Goal: Task Accomplishment & Management: Use online tool/utility

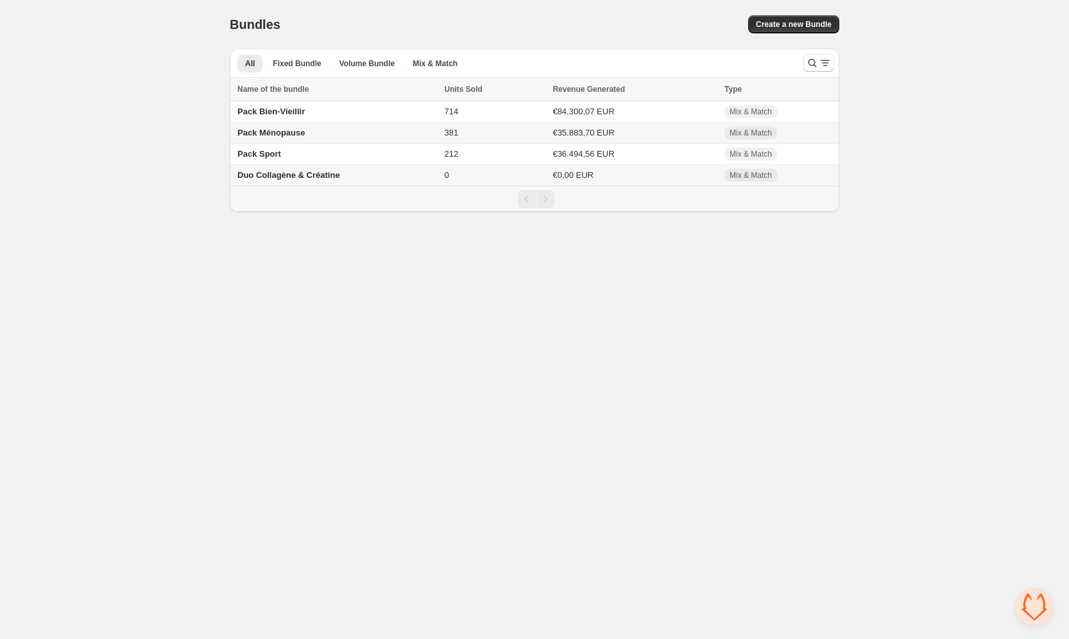
click at [296, 126] on td "Pack Ménopause" at bounding box center [335, 133] width 211 height 21
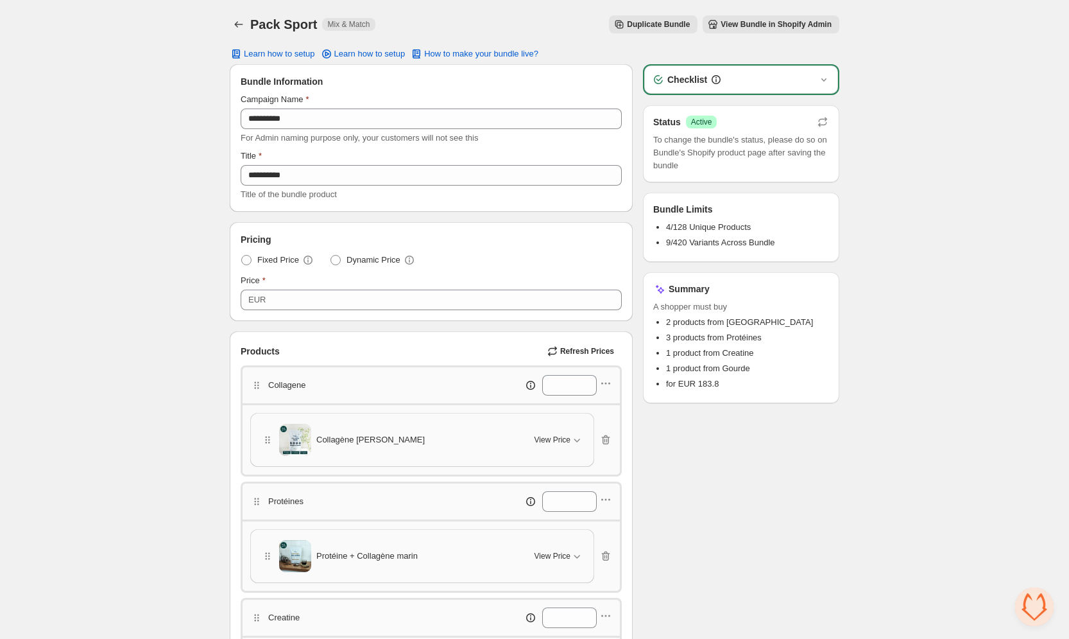
click at [710, 147] on span "To change the bundle's status, please do so on Bundle's Shopify product page af…" at bounding box center [741, 152] width 176 height 39
click at [737, 155] on span "To change the bundle's status, please do so on Bundle's Shopify product page af…" at bounding box center [741, 152] width 176 height 39
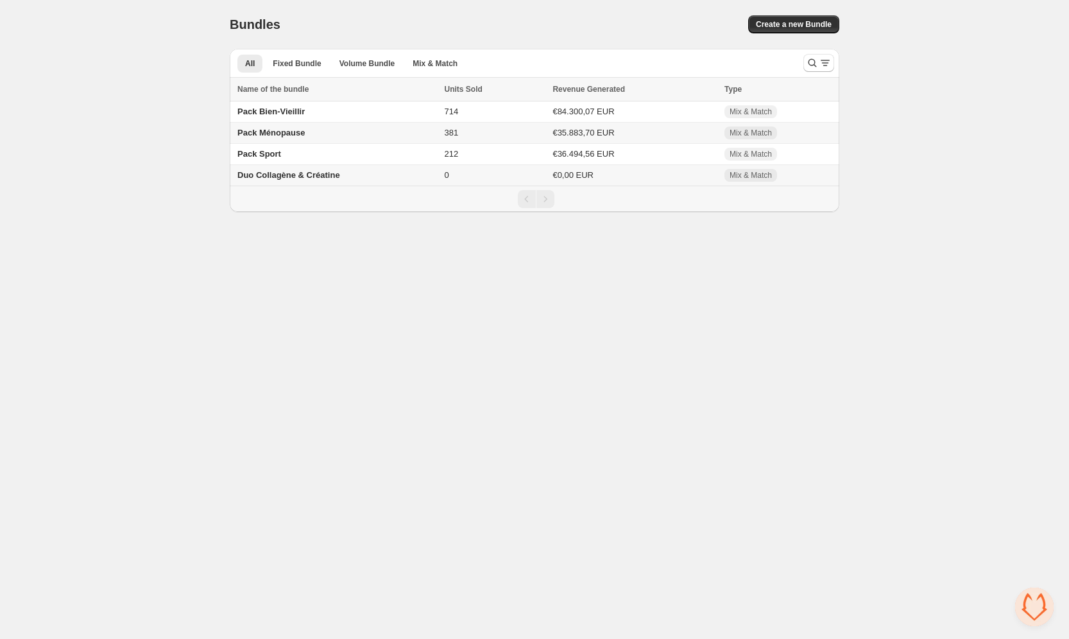
click at [298, 123] on td "Pack Ménopause" at bounding box center [335, 133] width 211 height 21
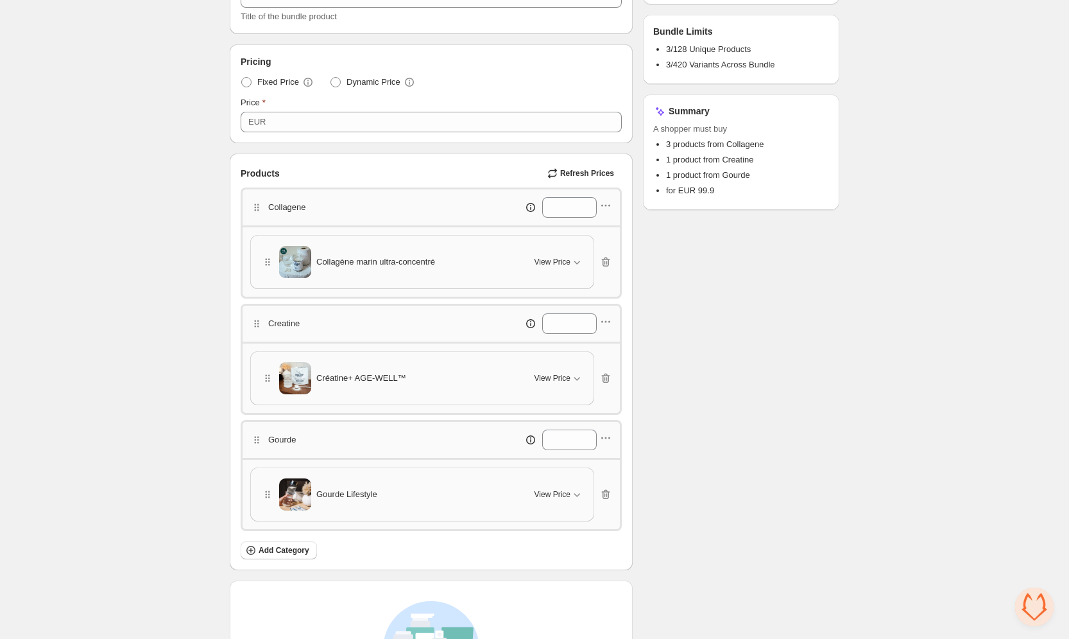
scroll to position [183, 0]
